Goal: Find specific page/section: Find specific page/section

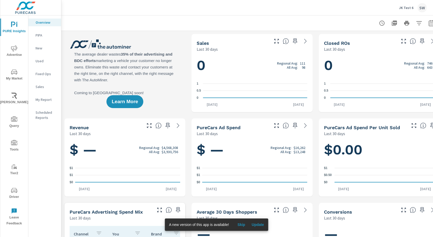
click at [12, 145] on icon "nav menu" at bounding box center [14, 142] width 6 height 5
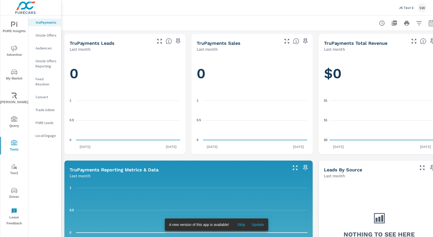
click at [14, 193] on icon "nav menu" at bounding box center [14, 191] width 6 height 6
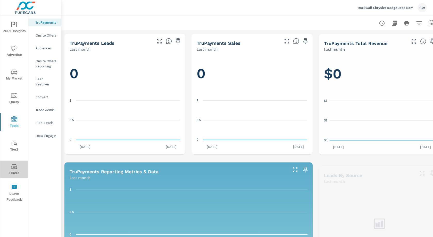
click at [14, 164] on icon "nav menu" at bounding box center [14, 166] width 6 height 5
